Goal: Task Accomplishment & Management: Use online tool/utility

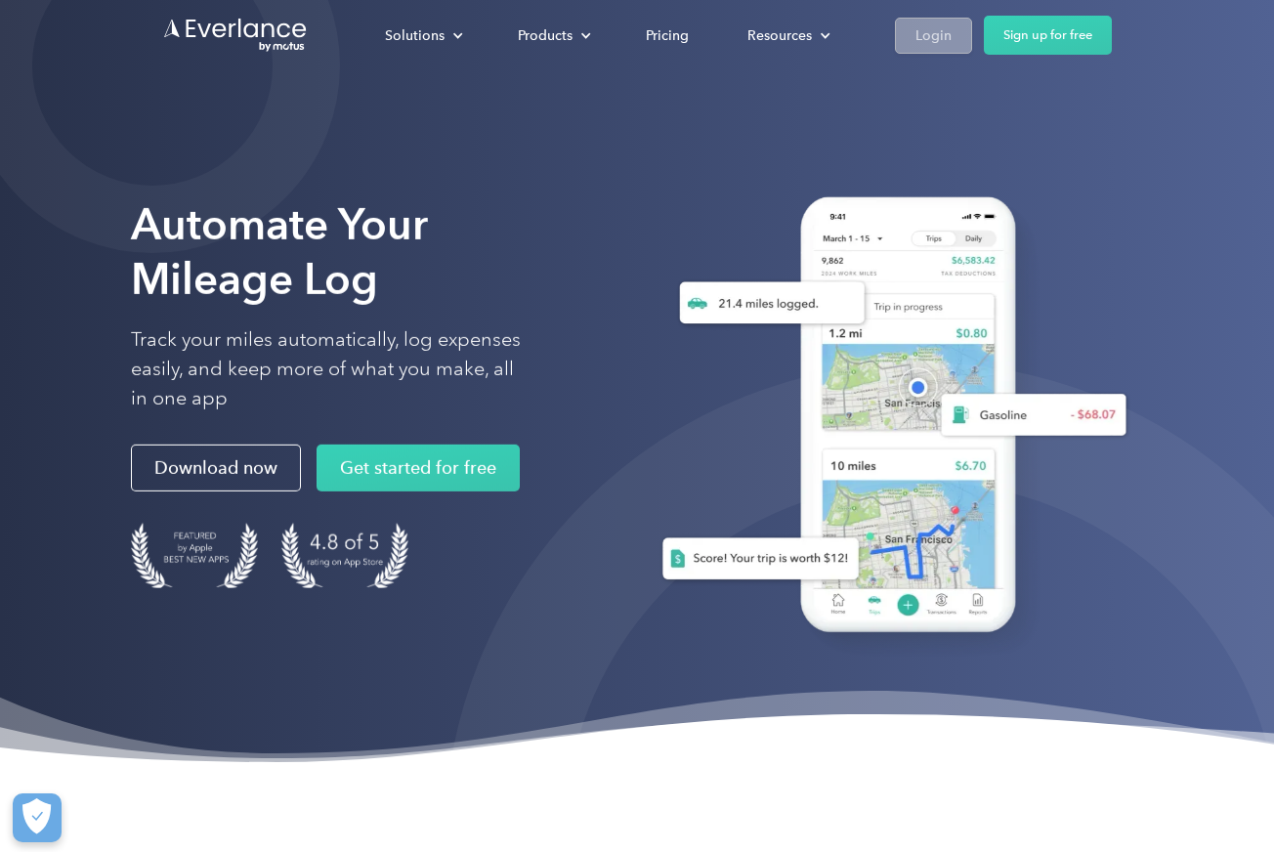
click at [917, 34] on div "Login" at bounding box center [934, 35] width 36 height 24
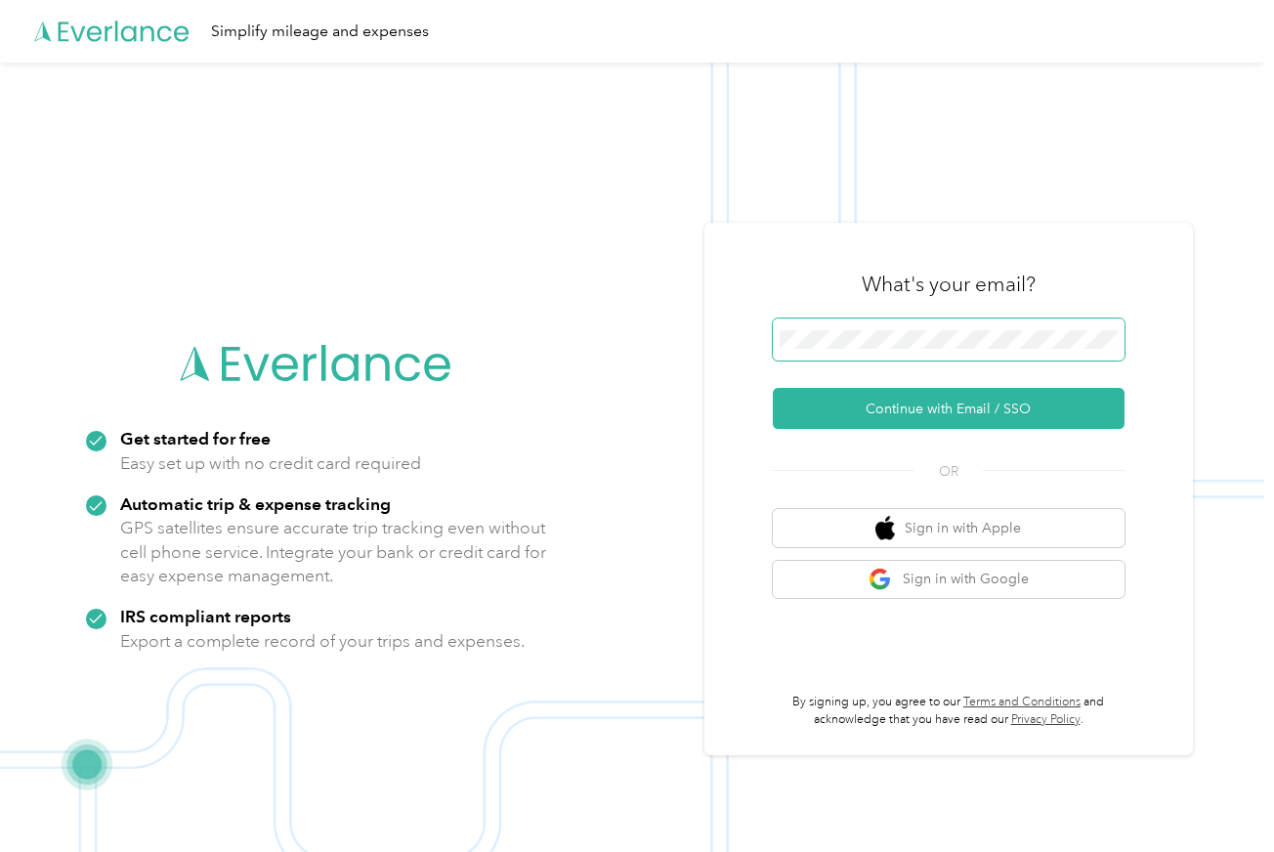
click at [882, 324] on span at bounding box center [949, 340] width 352 height 43
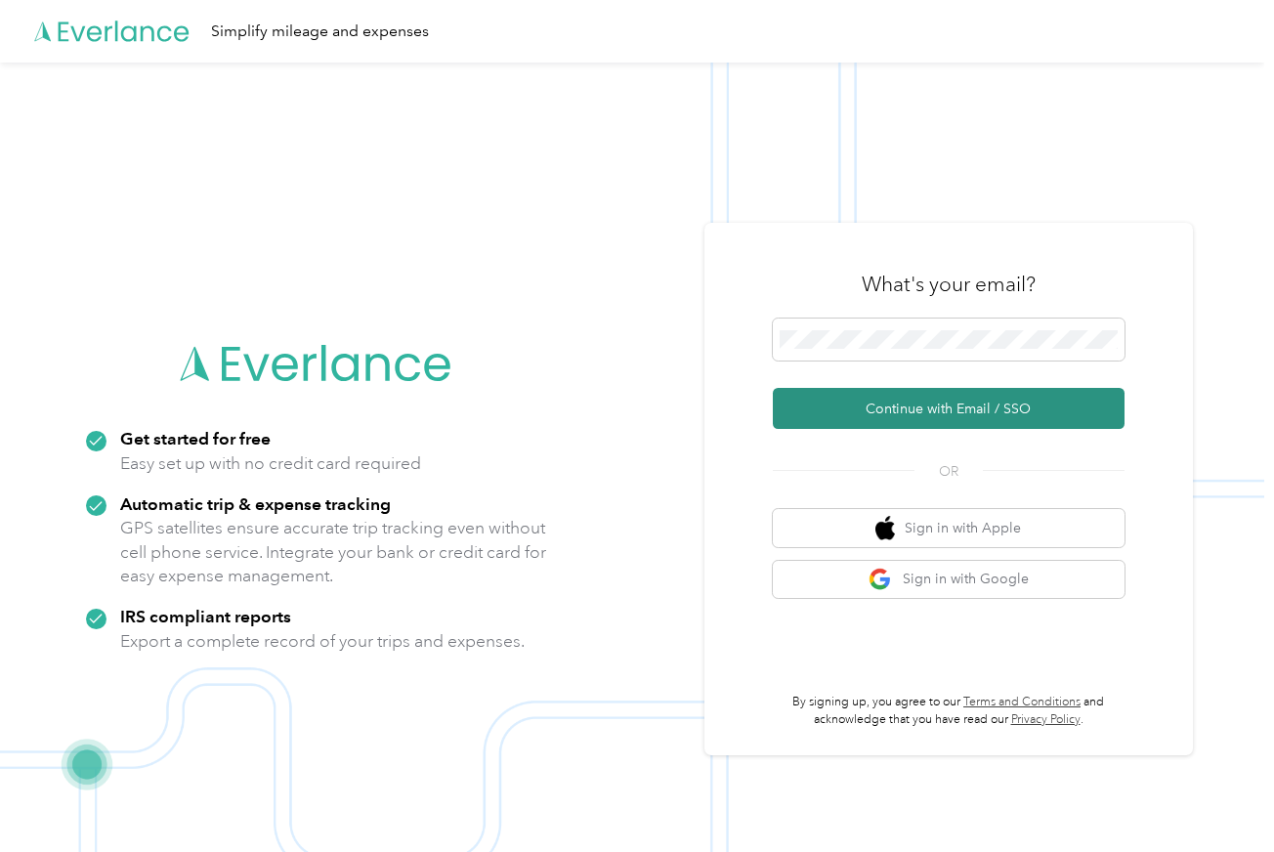
click at [877, 414] on button "Continue with Email / SSO" at bounding box center [949, 408] width 352 height 41
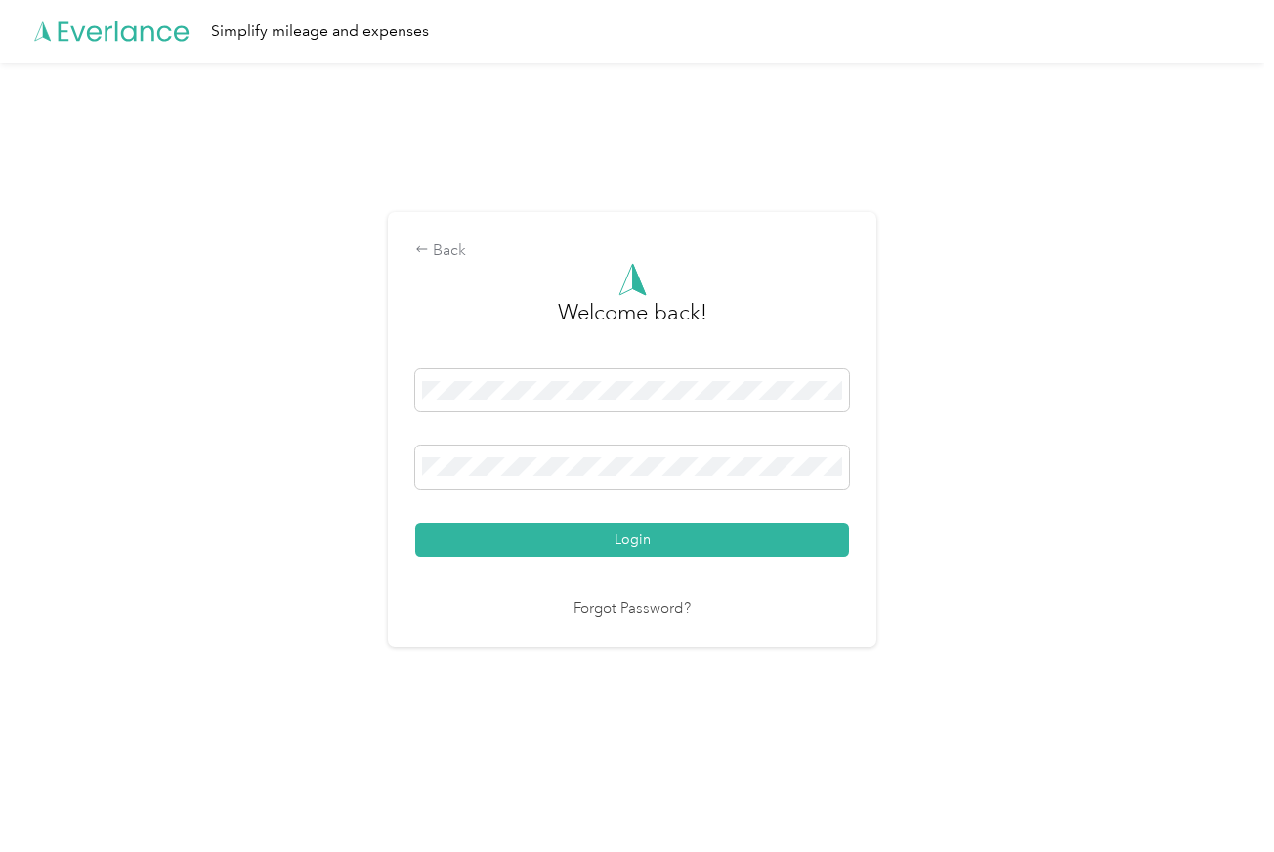
click at [637, 539] on button "Login" at bounding box center [632, 540] width 434 height 34
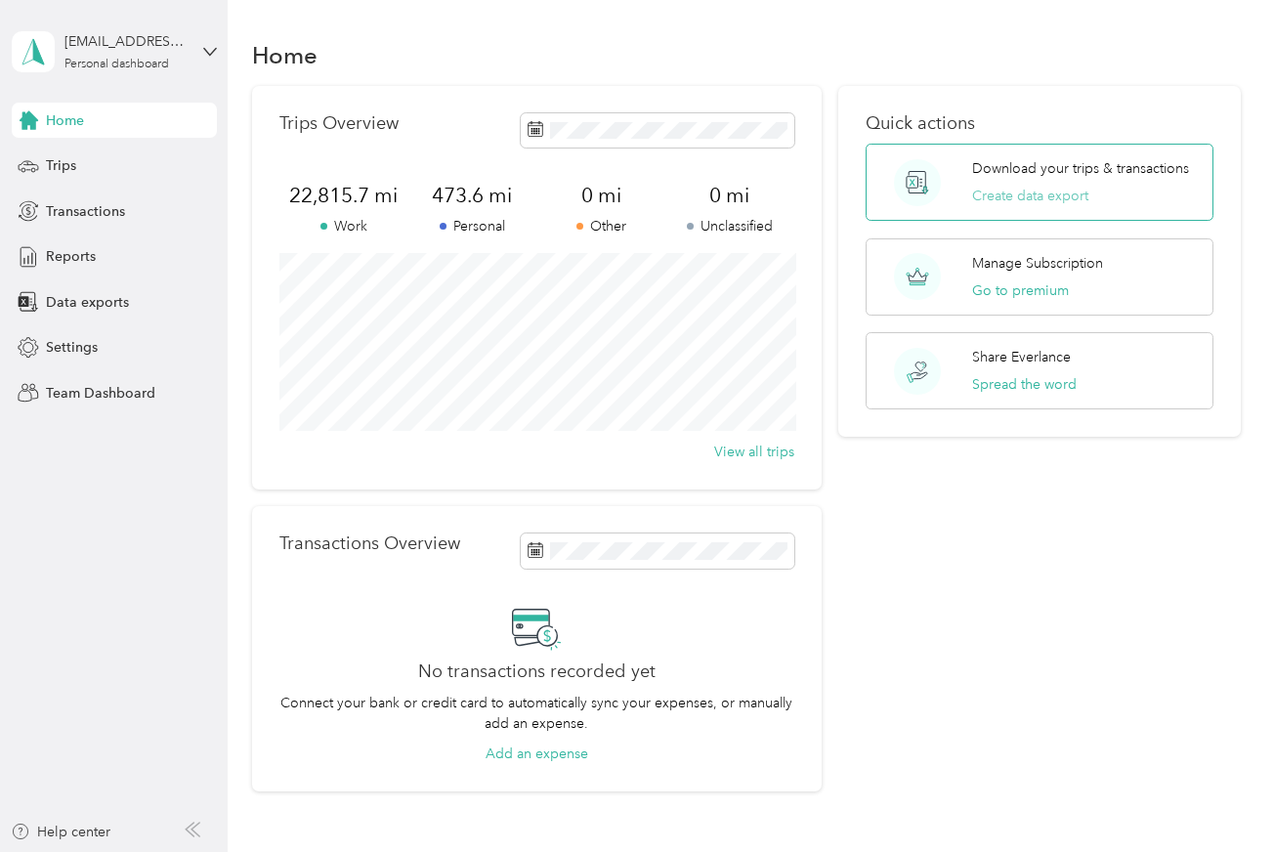
click at [995, 192] on button "Create data export" at bounding box center [1030, 196] width 116 height 21
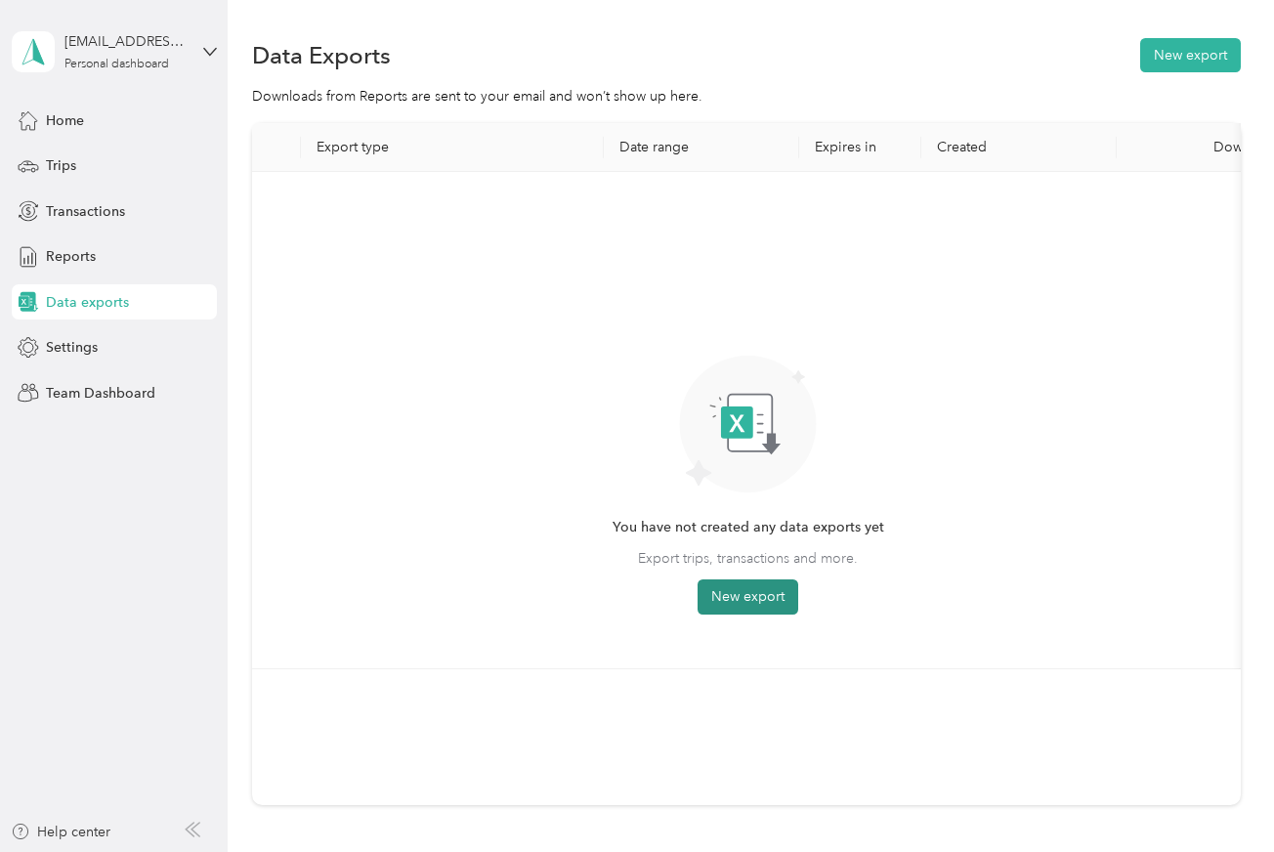
click at [720, 590] on button "New export" at bounding box center [748, 597] width 101 height 35
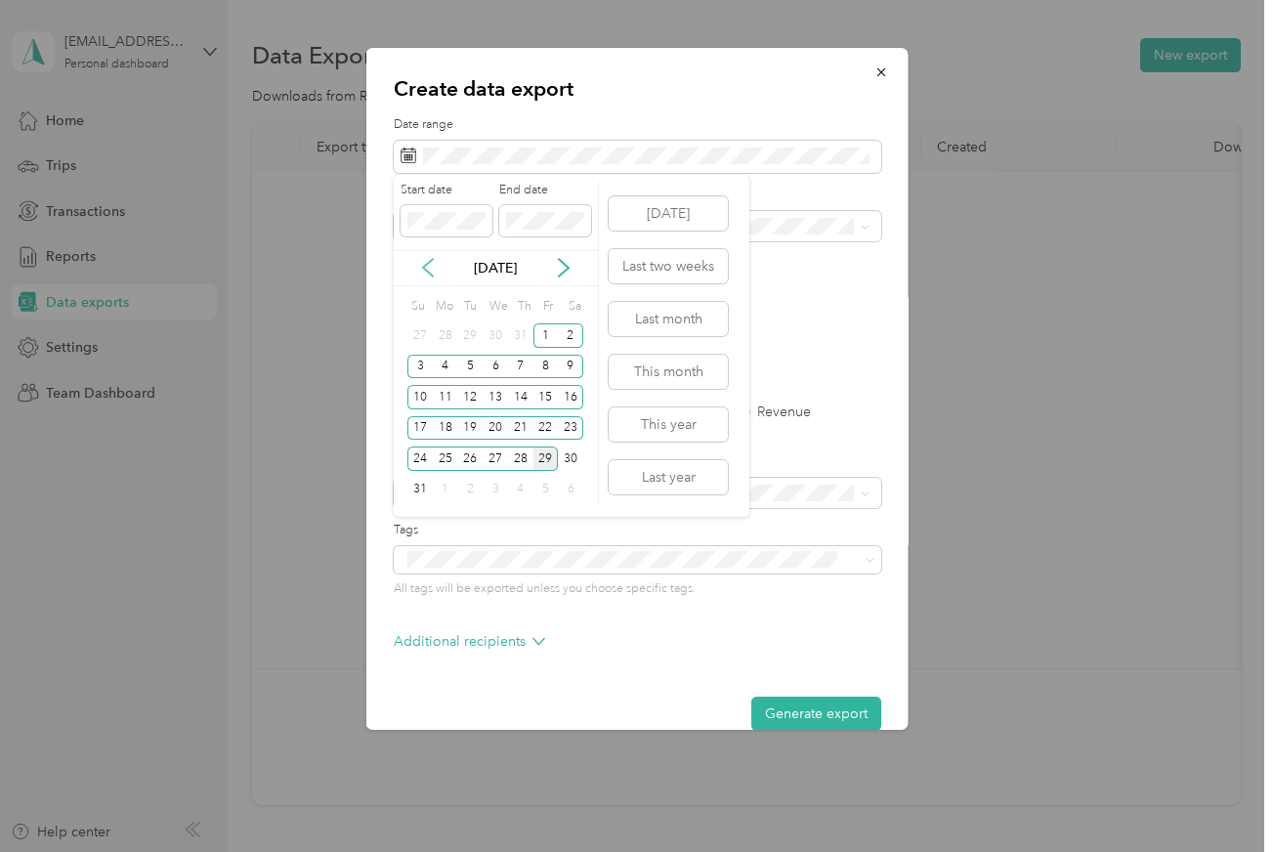
click at [423, 261] on icon at bounding box center [428, 268] width 20 height 20
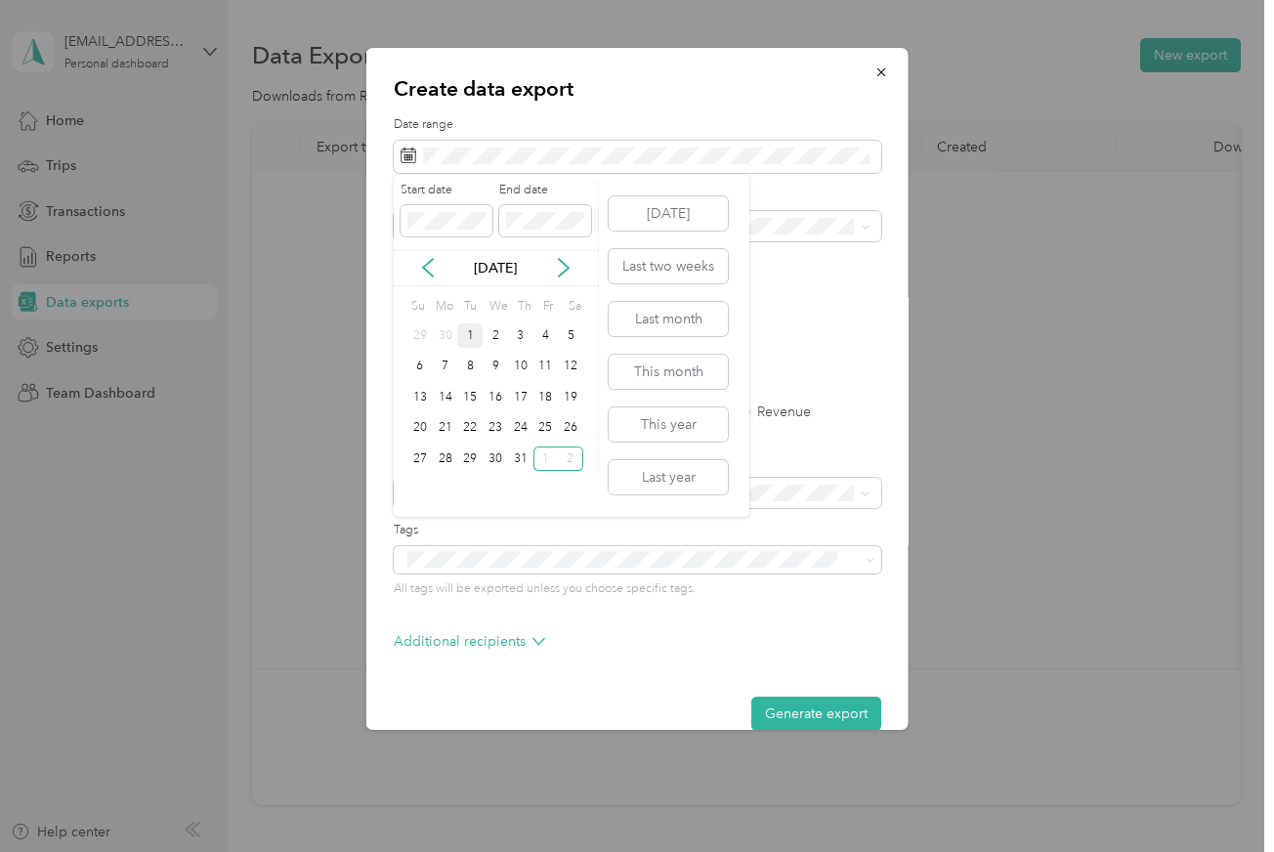
click at [471, 331] on div "1" at bounding box center [469, 335] width 25 height 24
click at [521, 456] on div "31" at bounding box center [520, 459] width 25 height 24
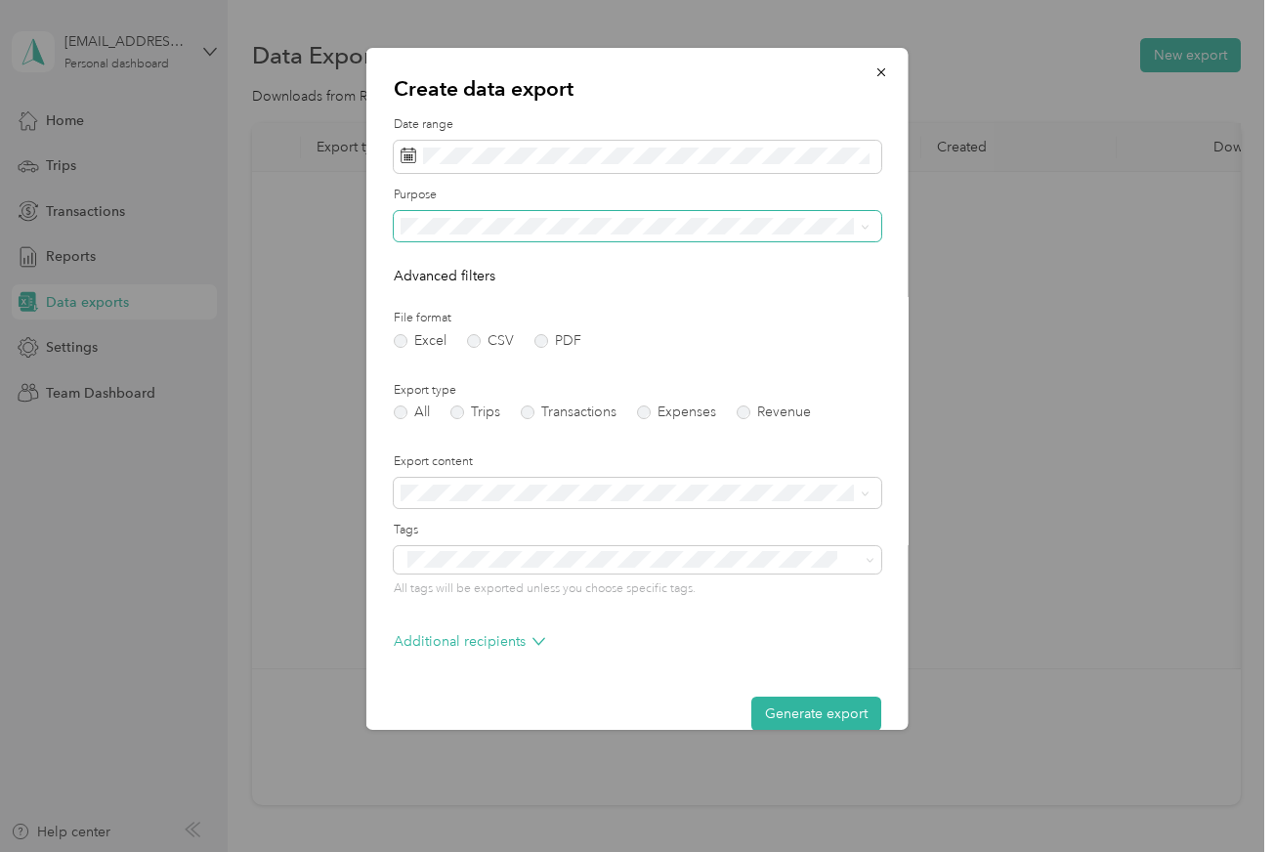
click at [627, 214] on span at bounding box center [638, 226] width 488 height 31
click at [621, 361] on div "The Garland Company" at bounding box center [635, 359] width 455 height 21
click at [548, 341] on label "PDF" at bounding box center [558, 341] width 47 height 14
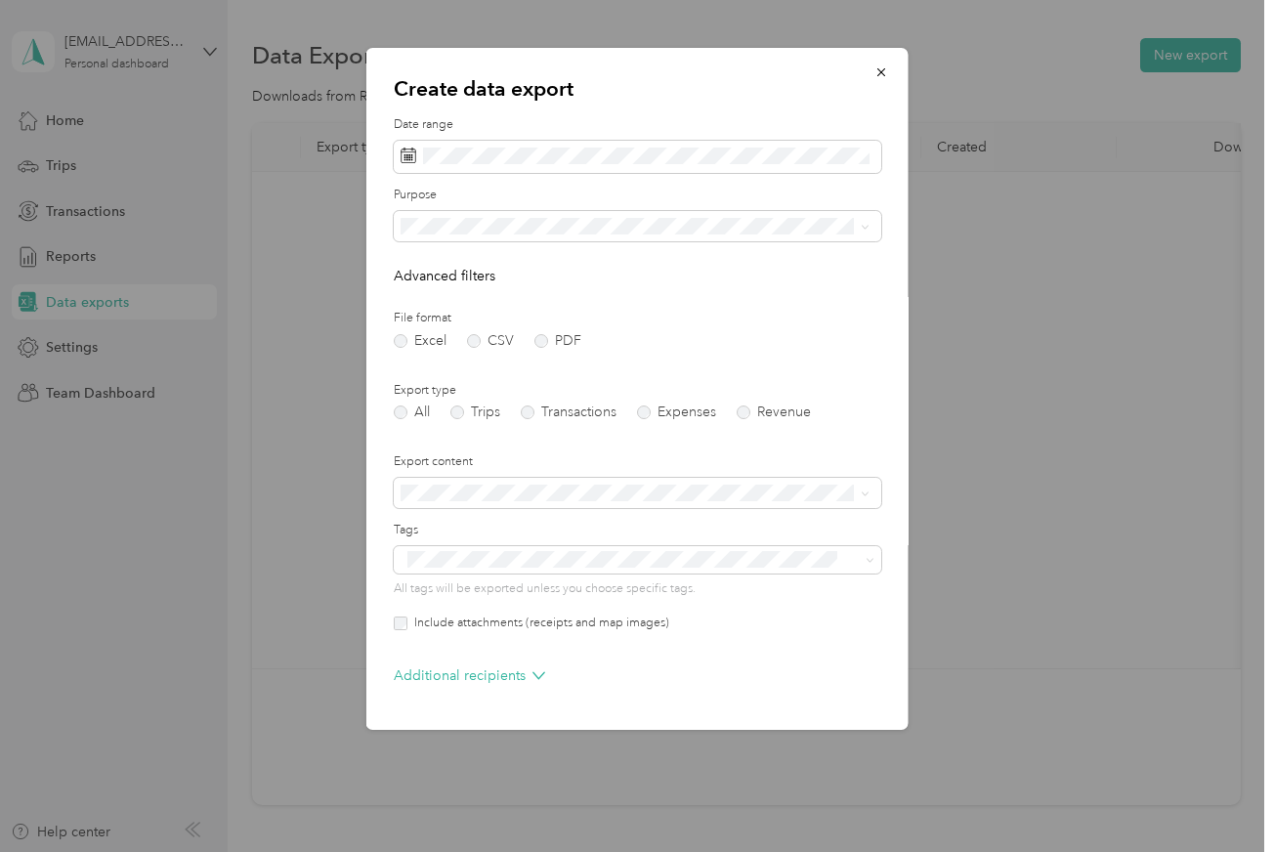
scroll to position [38, 0]
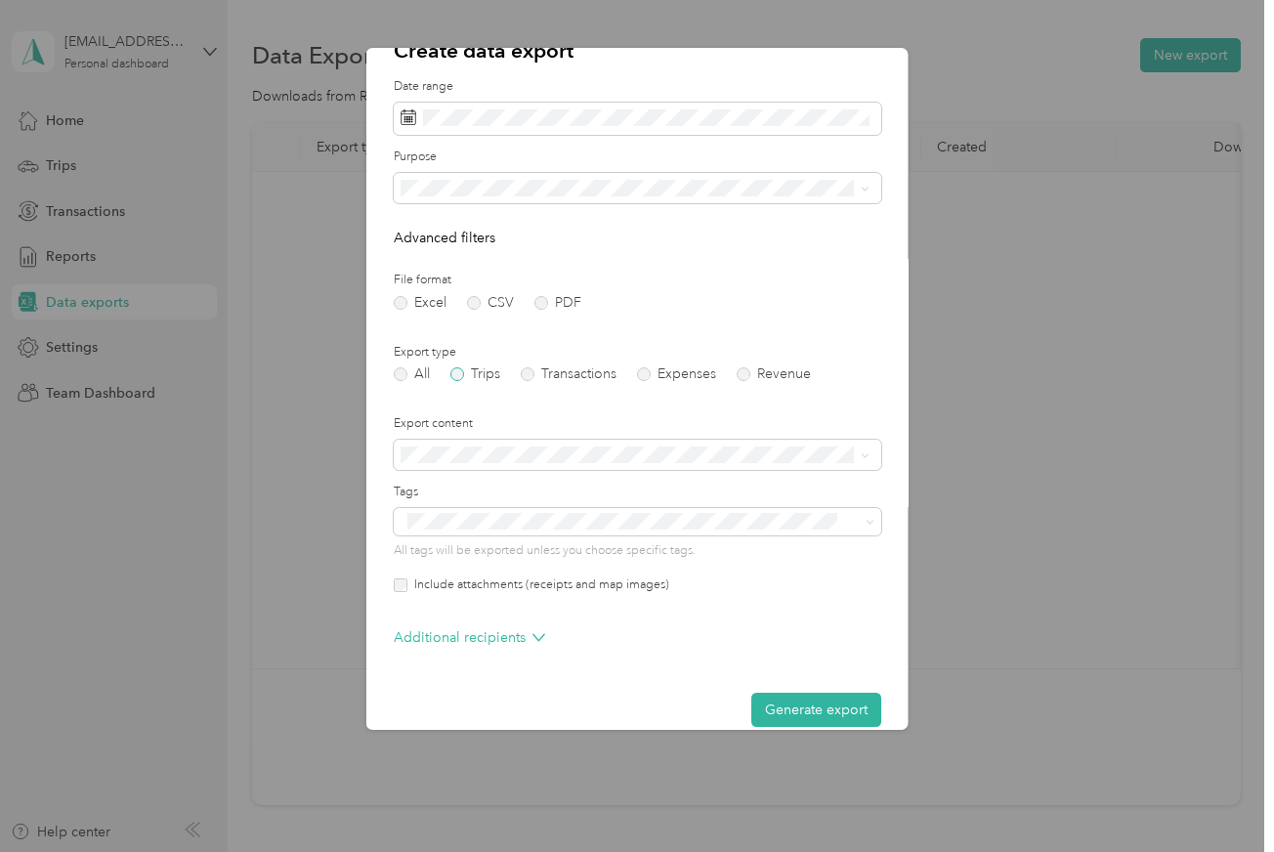
click at [478, 367] on label "Trips" at bounding box center [476, 374] width 50 height 14
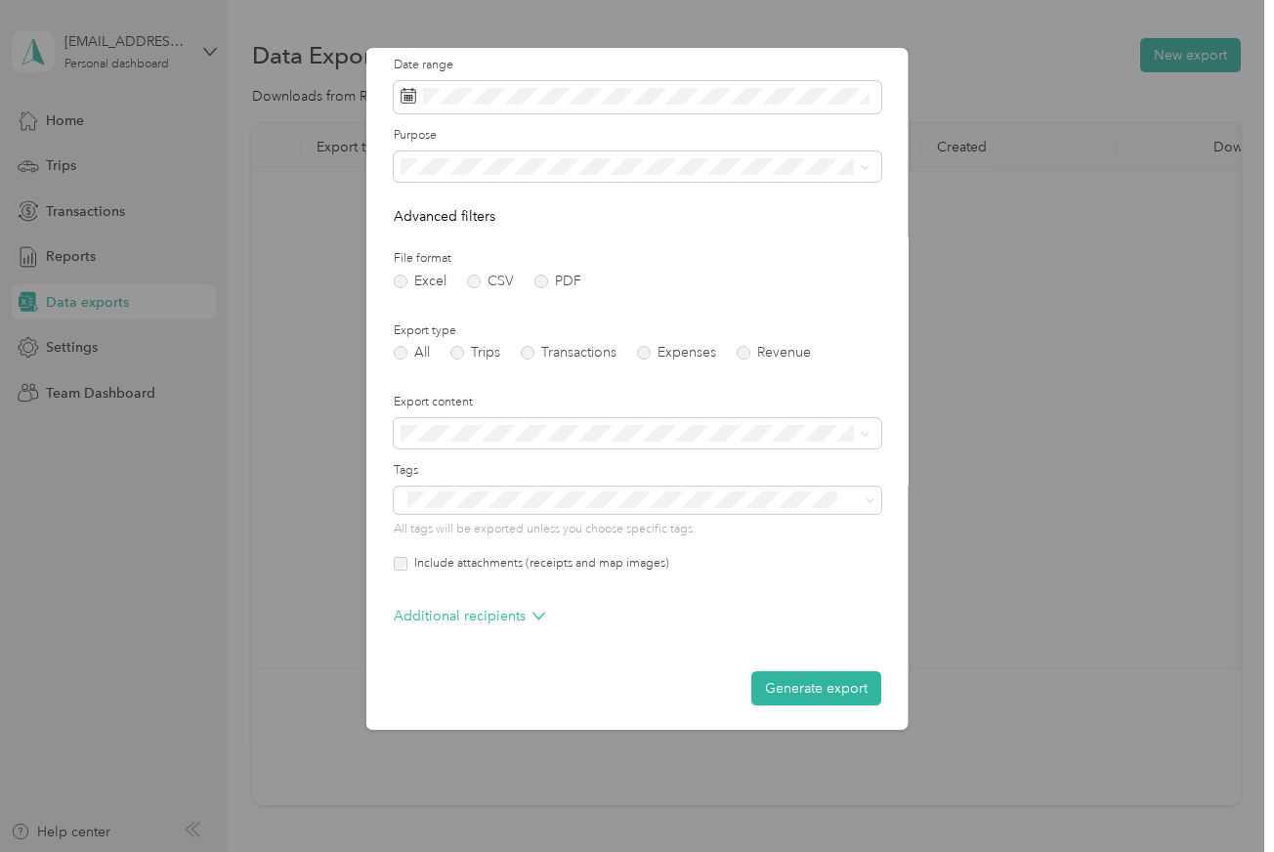
scroll to position [59, 0]
click at [775, 681] on button "Generate export" at bounding box center [817, 689] width 130 height 34
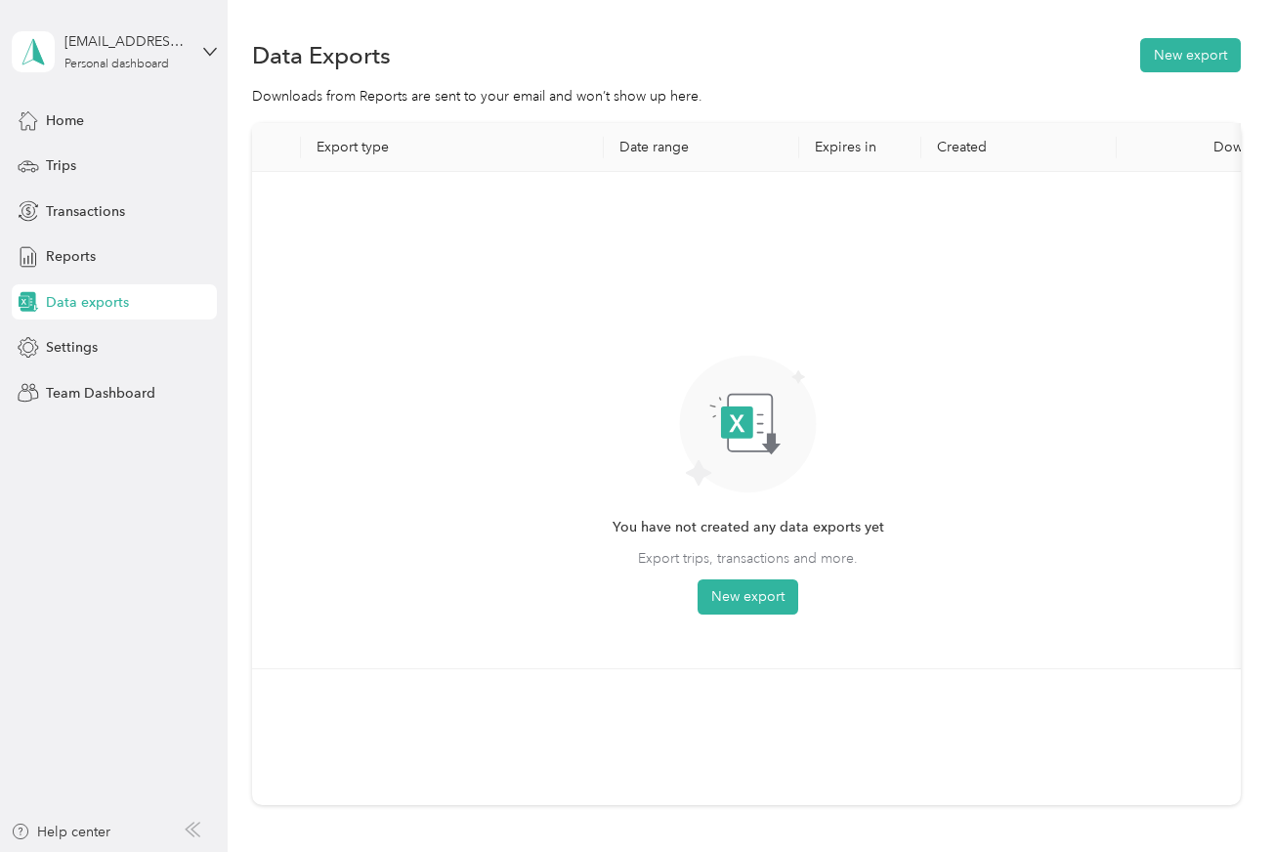
scroll to position [0, 0]
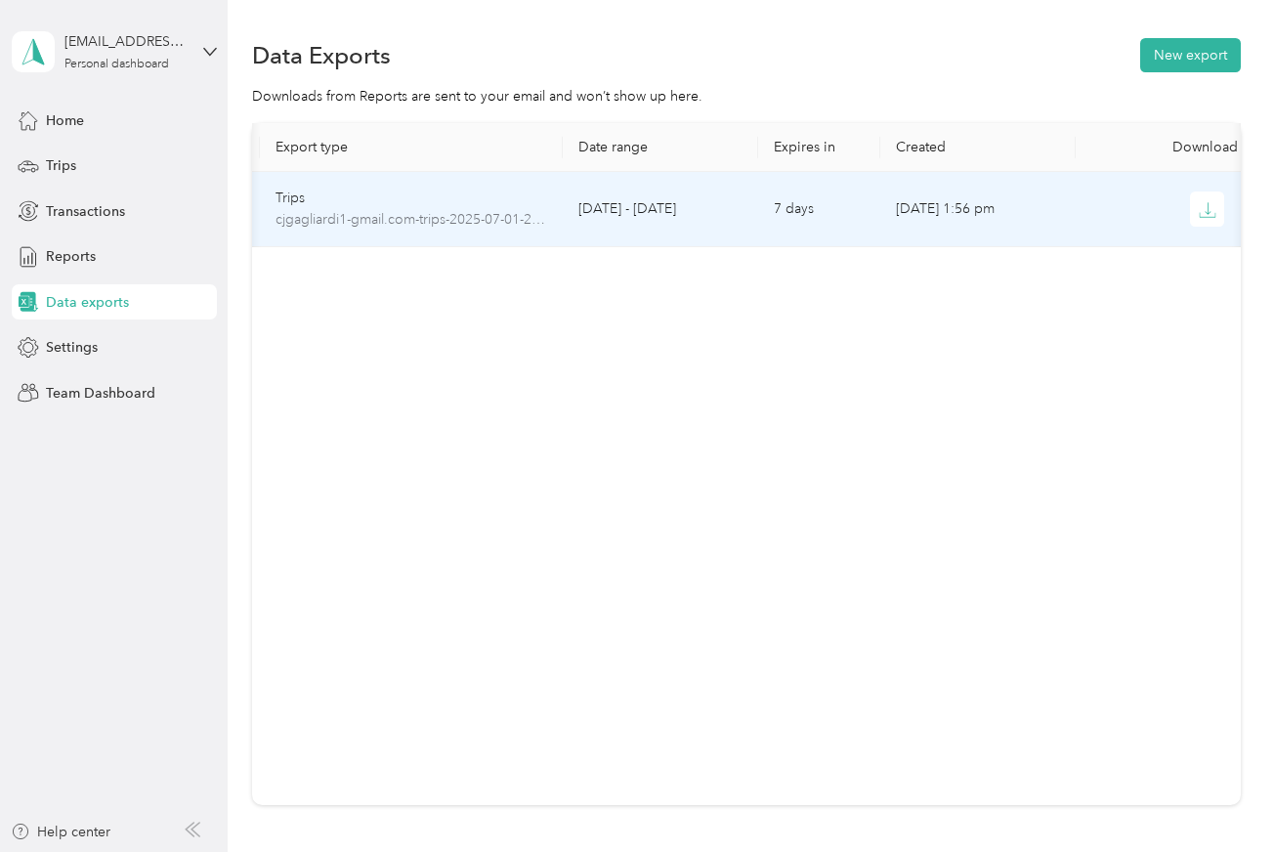
scroll to position [0, 45]
click at [1201, 207] on icon "button" at bounding box center [1204, 210] width 18 height 18
